Goal: Navigation & Orientation: Find specific page/section

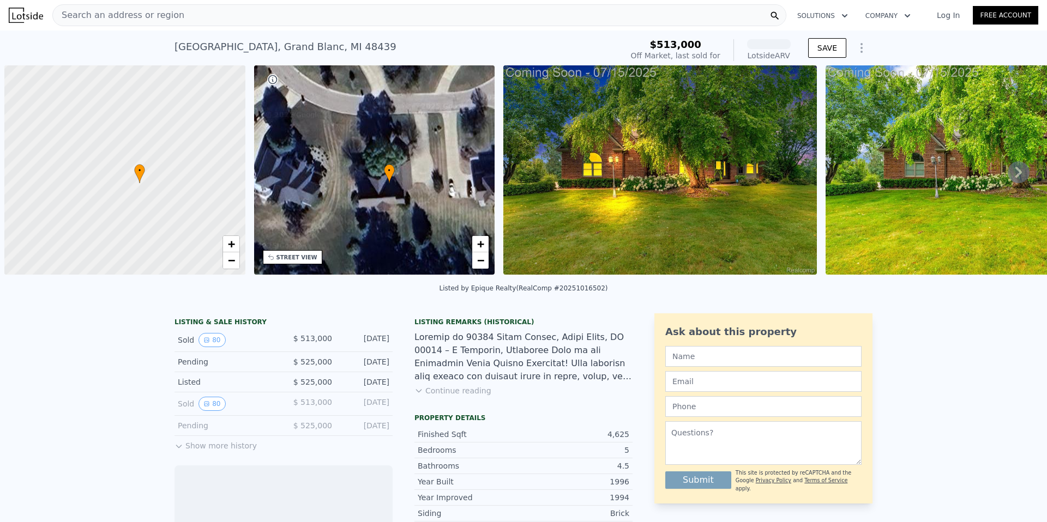
scroll to position [0, 5]
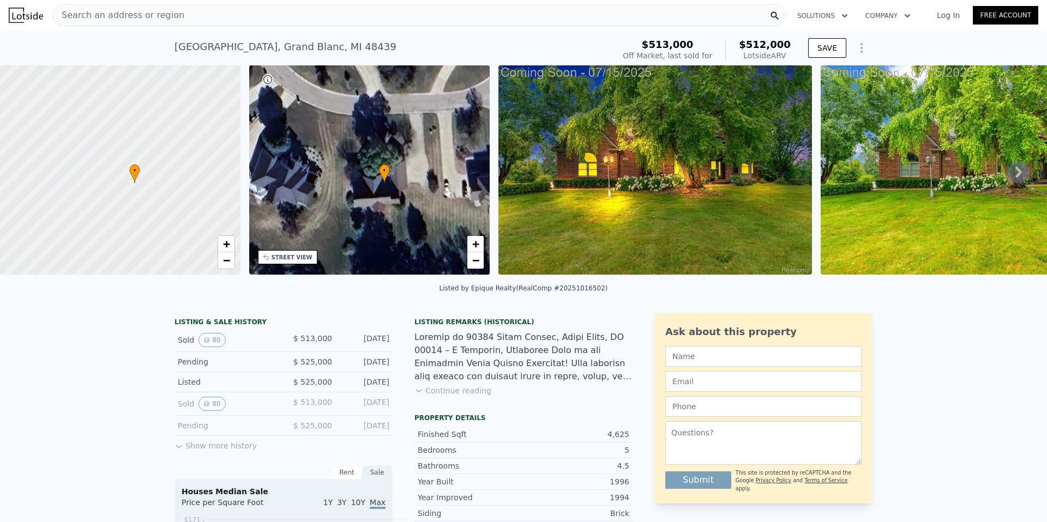
click at [1012, 183] on icon at bounding box center [1019, 172] width 22 height 22
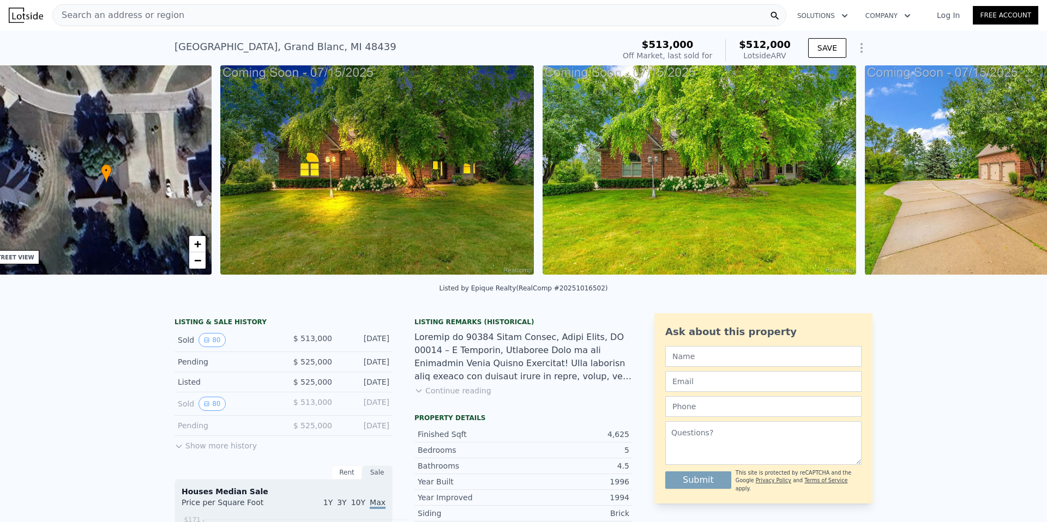
scroll to position [0, 286]
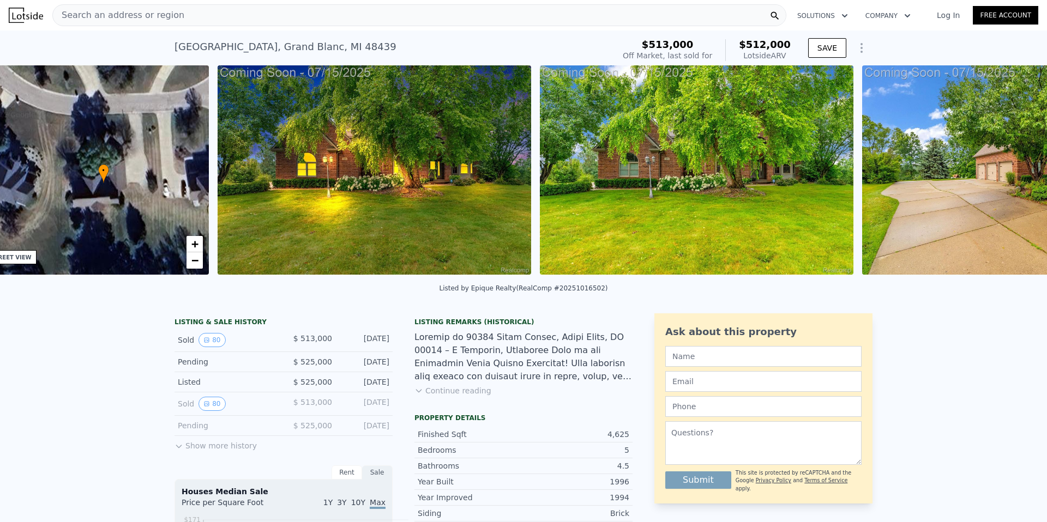
click at [1012, 194] on img at bounding box center [1019, 169] width 314 height 209
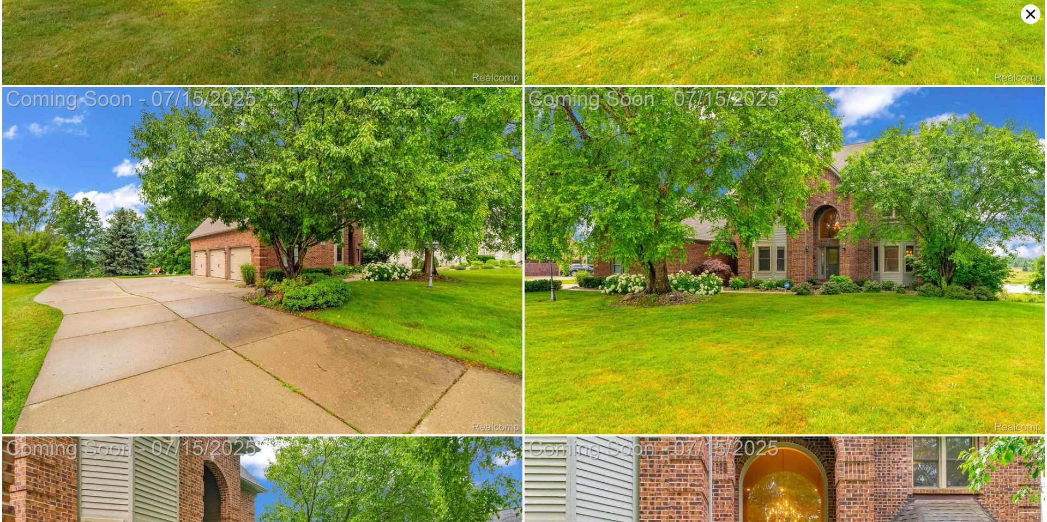
scroll to position [347, 0]
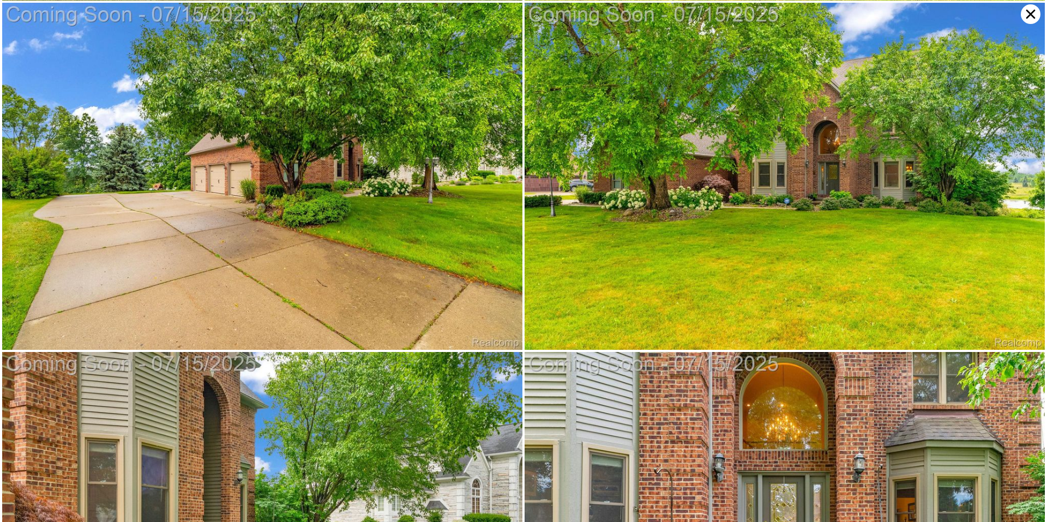
click at [472, 251] on img at bounding box center [262, 176] width 520 height 347
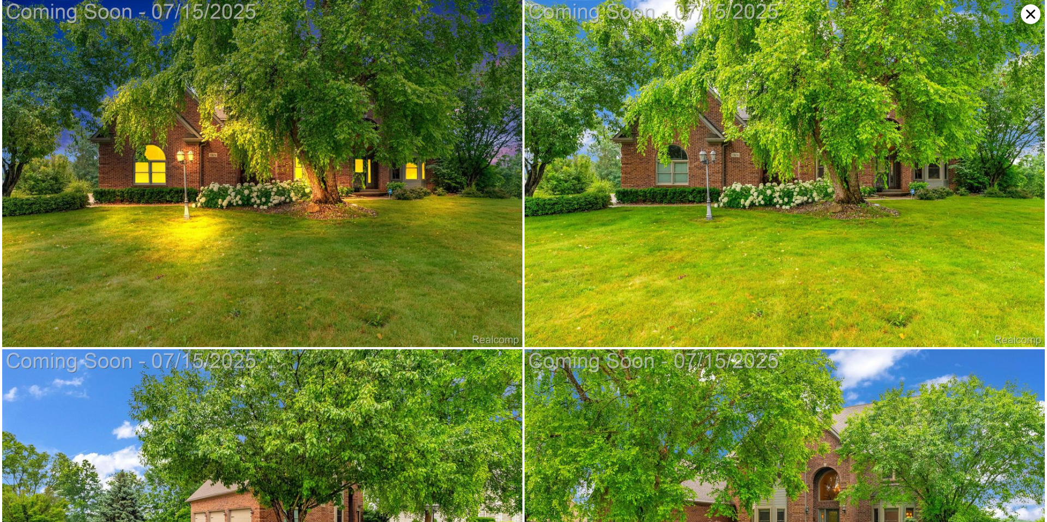
click at [1029, 18] on icon at bounding box center [1031, 14] width 20 height 20
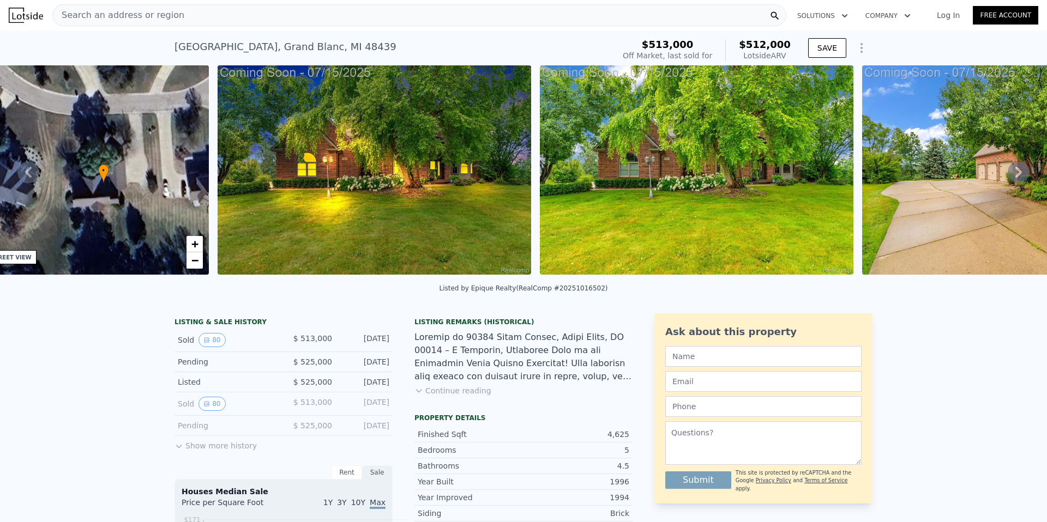
click at [317, 267] on img at bounding box center [375, 169] width 314 height 209
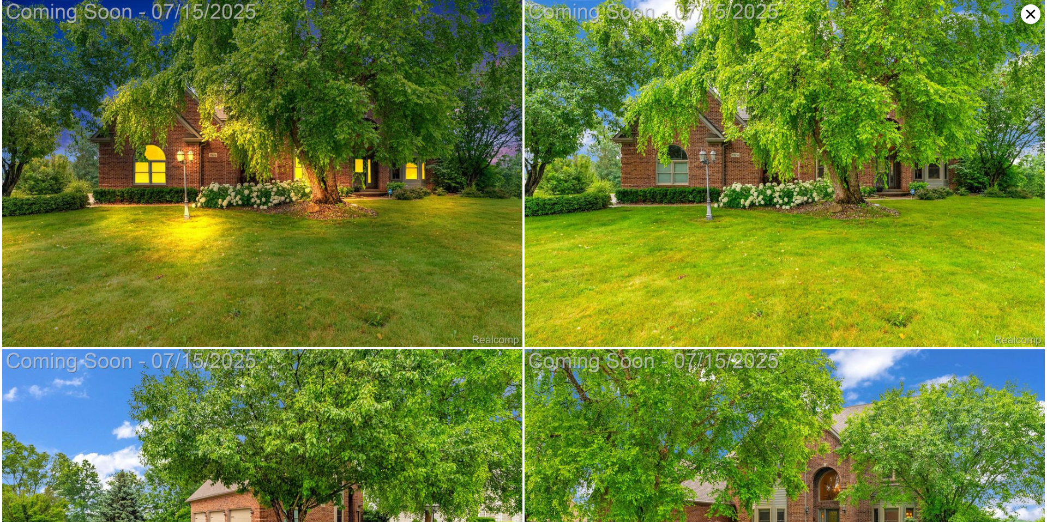
click at [362, 229] on img at bounding box center [262, 173] width 520 height 347
click at [642, 193] on img at bounding box center [785, 173] width 520 height 347
click at [923, 159] on img at bounding box center [785, 173] width 520 height 347
click at [262, 196] on img at bounding box center [262, 173] width 520 height 347
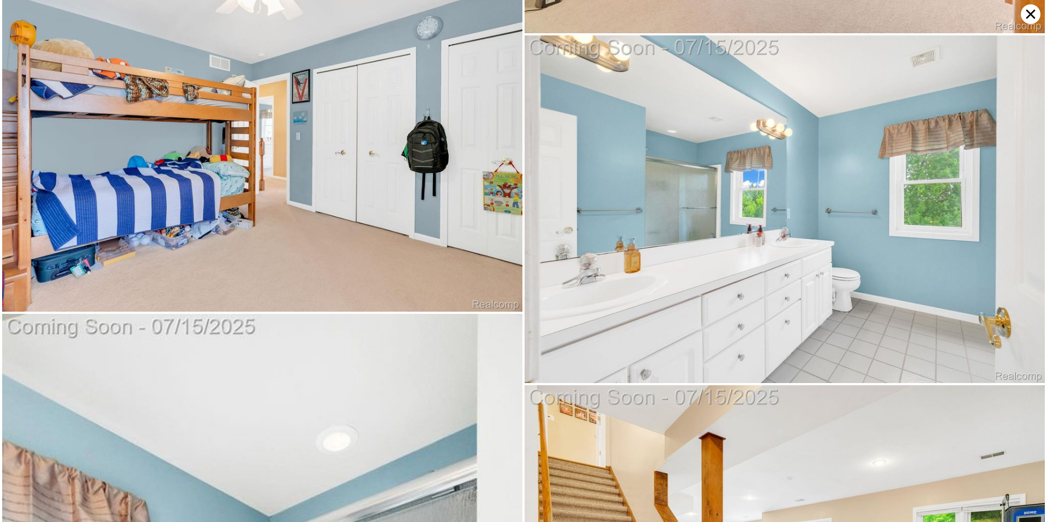
scroll to position [8824, 0]
